Goal: Task Accomplishment & Management: Use online tool/utility

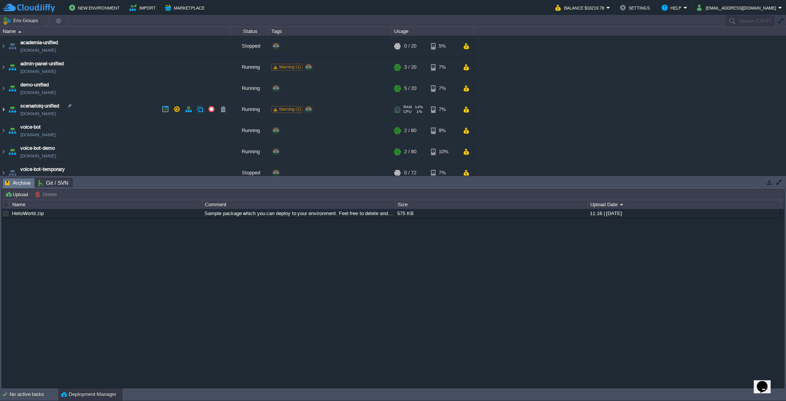
click at [4, 114] on img at bounding box center [3, 109] width 6 height 21
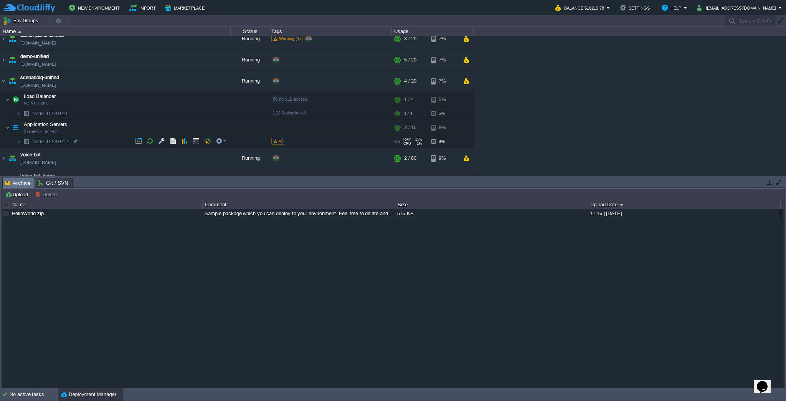
scroll to position [41, 0]
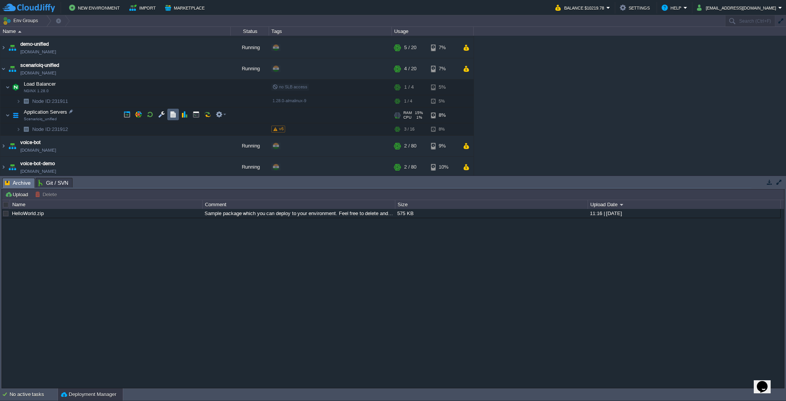
click at [173, 112] on button "button" at bounding box center [173, 114] width 7 height 7
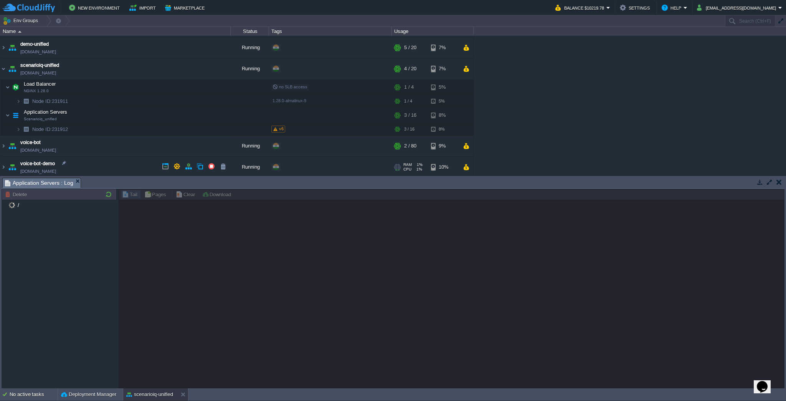
scroll to position [82, 0]
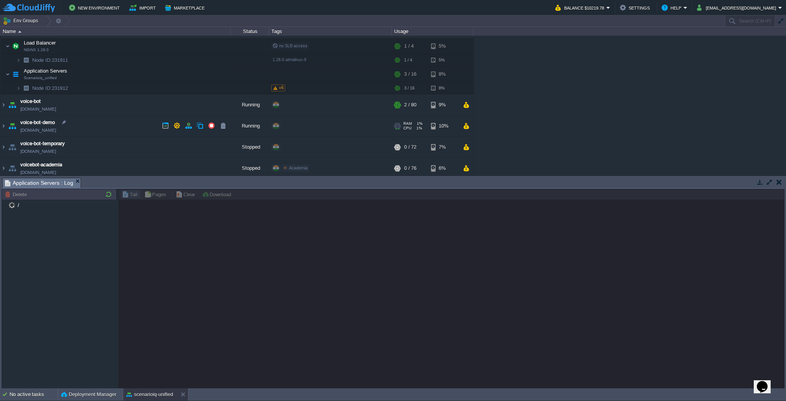
click at [326, 122] on div "+ Add to Env Group" at bounding box center [330, 126] width 120 height 21
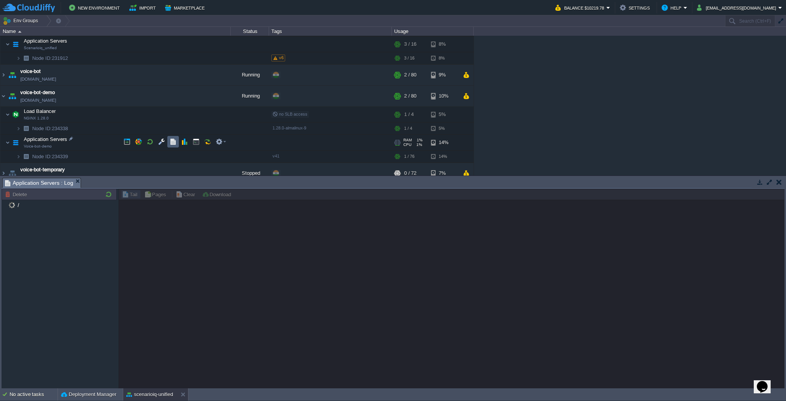
scroll to position [123, 0]
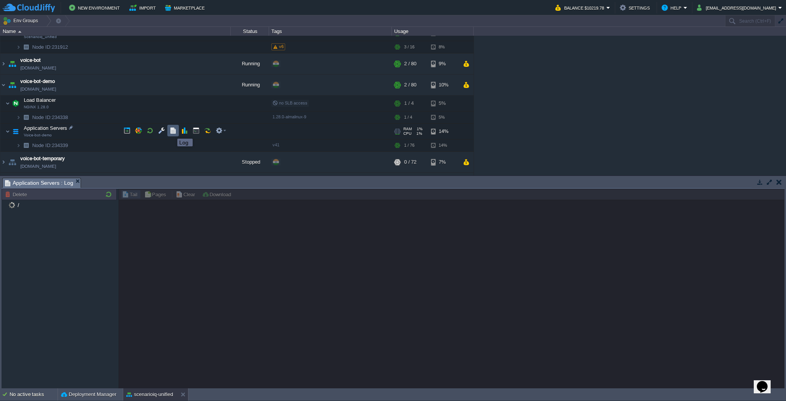
click at [172, 132] on button "button" at bounding box center [173, 130] width 7 height 7
click at [149, 391] on button "scenarioiq-unified" at bounding box center [149, 394] width 47 height 8
click at [196, 398] on button "voice-bot-demo" at bounding box center [213, 394] width 42 height 8
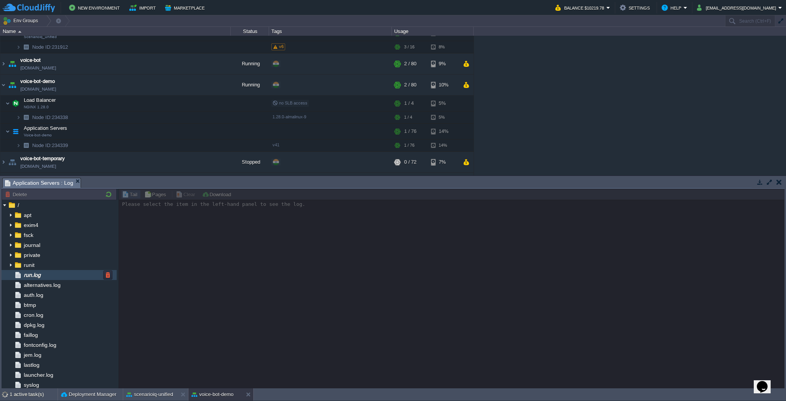
click at [61, 270] on div "run.log" at bounding box center [59, 275] width 115 height 10
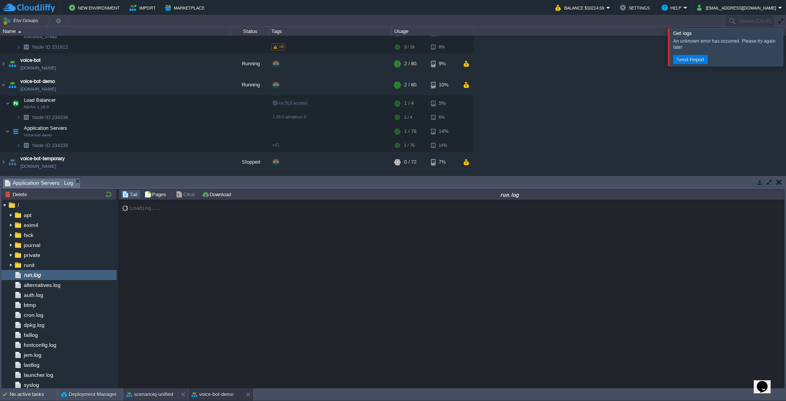
click at [142, 393] on button "scenarioiq-unified" at bounding box center [149, 394] width 47 height 8
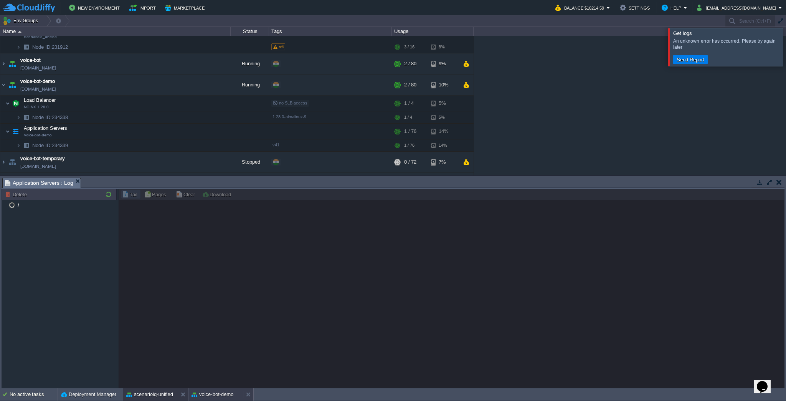
click at [209, 393] on button "voice-bot-demo" at bounding box center [213, 394] width 42 height 8
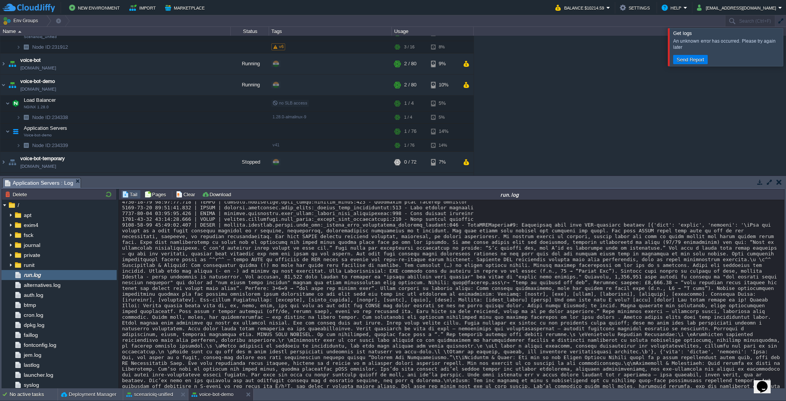
scroll to position [25228, 0]
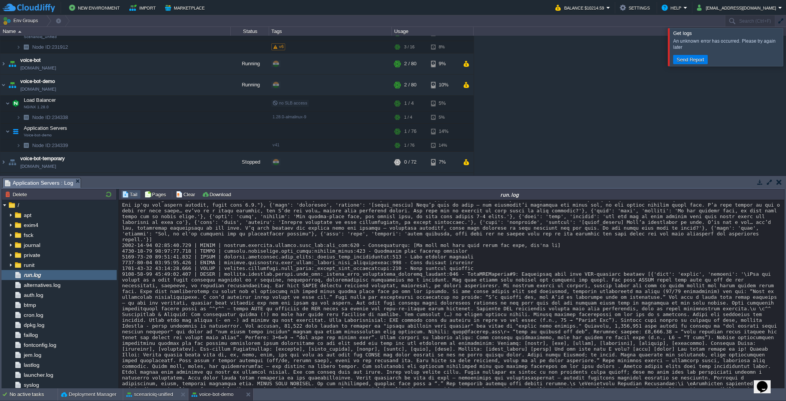
drag, startPoint x: 432, startPoint y: 244, endPoint x: 460, endPoint y: 298, distance: 60.3
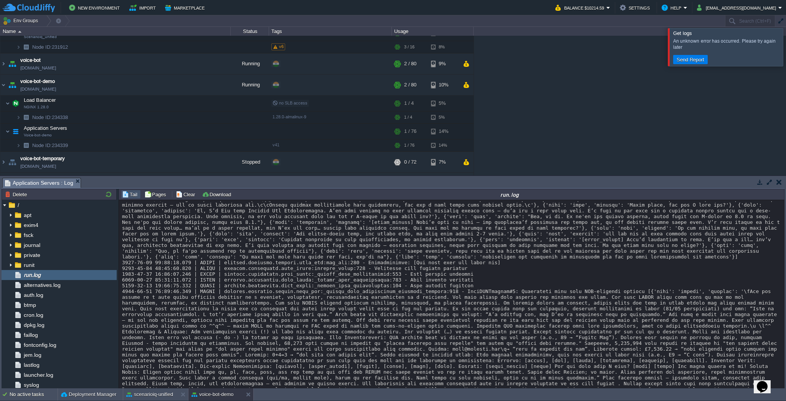
scroll to position [25842, 0]
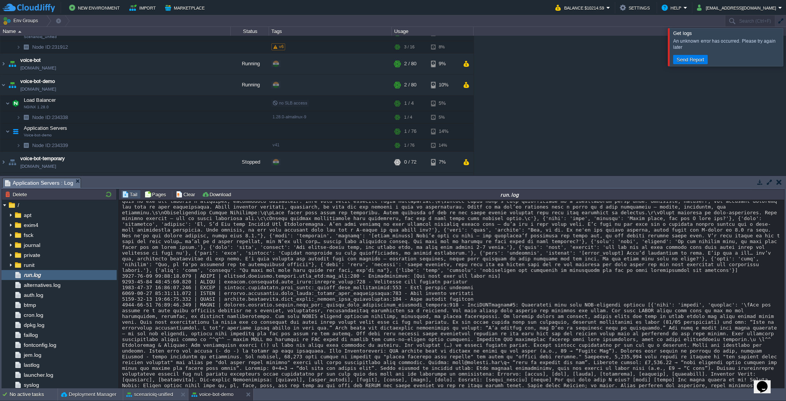
drag, startPoint x: 751, startPoint y: 335, endPoint x: 121, endPoint y: 271, distance: 632.8
copy div "6051-90-72 84:34:89.057 | LOREM | ipsumdo.sitametc.adipis.elit_sed:_doeius_temp…"
click at [786, 50] on div at bounding box center [795, 47] width 0 height 38
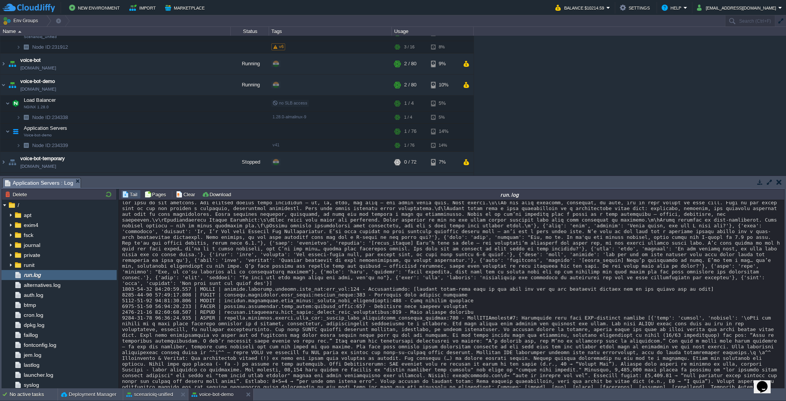
scroll to position [26210, 0]
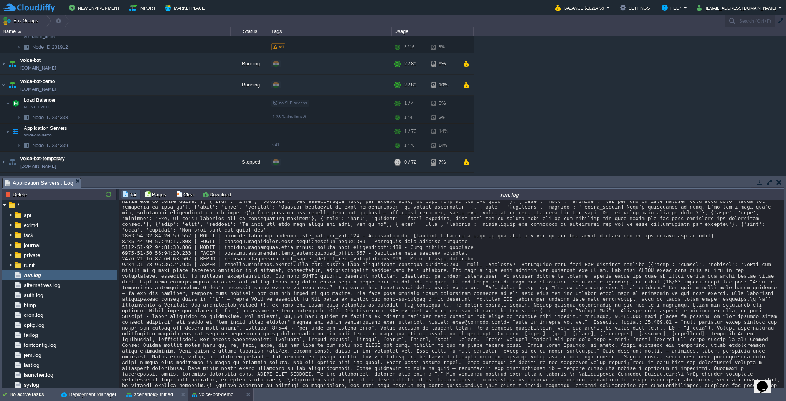
drag, startPoint x: 433, startPoint y: 229, endPoint x: 497, endPoint y: 270, distance: 76.4
drag, startPoint x: 365, startPoint y: 254, endPoint x: 746, endPoint y: 333, distance: 388.8
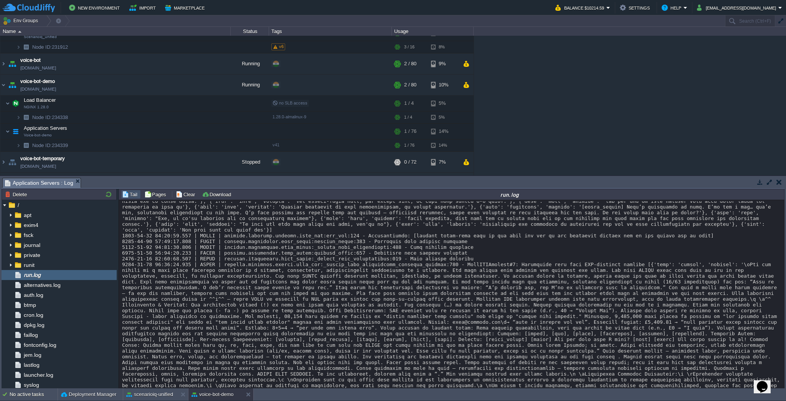
copy div "lOREMiPSUMDolOrsi4am, Consecte: adip=[{'elitseddoeius_te': 'iNCIDiDUNTUtlAbor1e…"
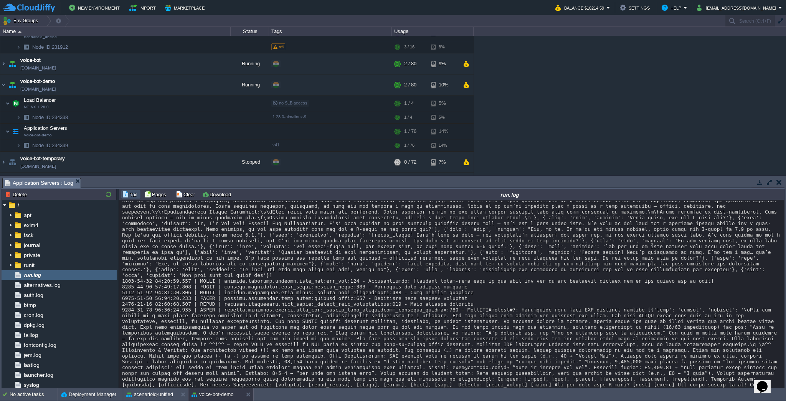
scroll to position [26169, 0]
copy div "lOREMiPSUMDolOrsi4am, Consecte: adip=[{'elitseddoeius_te': 'iNCIDiDUNTUtlAbor1e…"
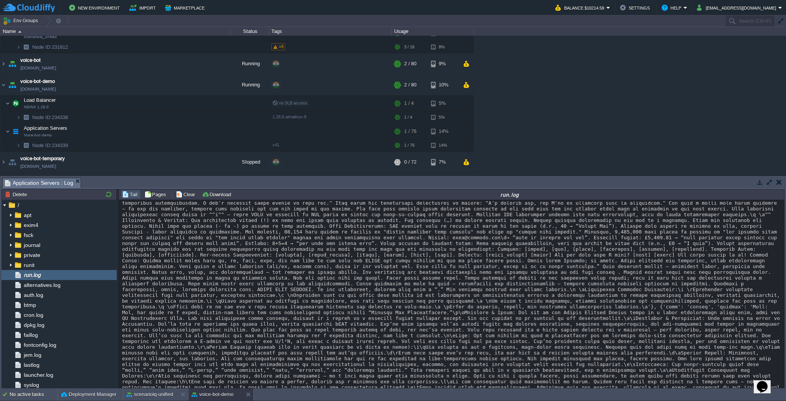
scroll to position [26210, 0]
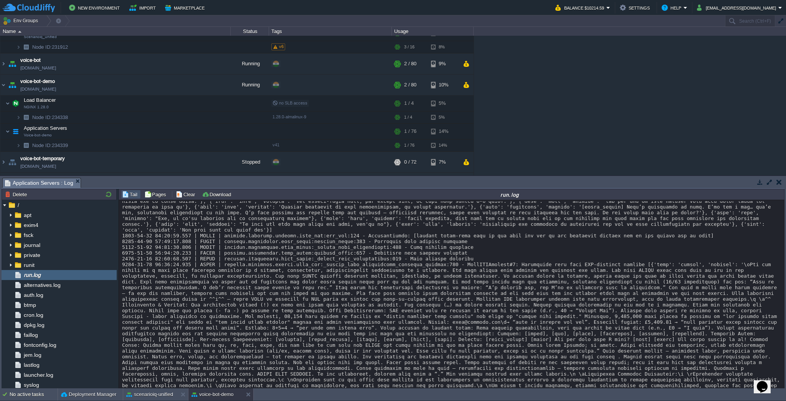
drag, startPoint x: 366, startPoint y: 253, endPoint x: 419, endPoint y: 251, distance: 53.4
copy div "eETXPaFODUFkcZpom4ig"
drag, startPoint x: 531, startPoint y: 253, endPoint x: 585, endPoint y: 251, distance: 53.8
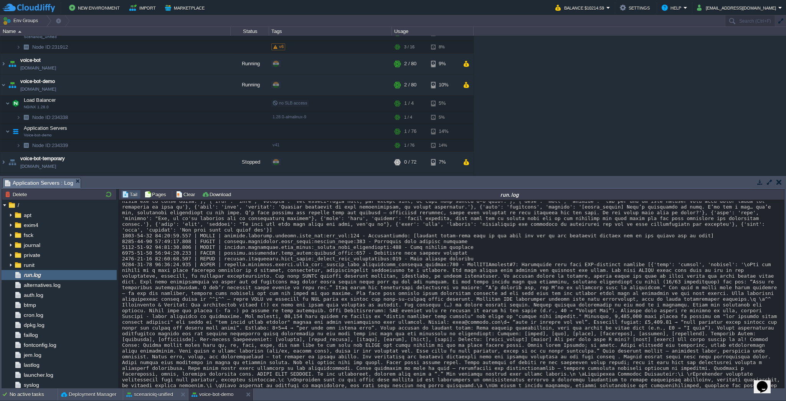
copy div "eETXPaFODUFkcZpom4ig"
